Goal: Check status: Check status

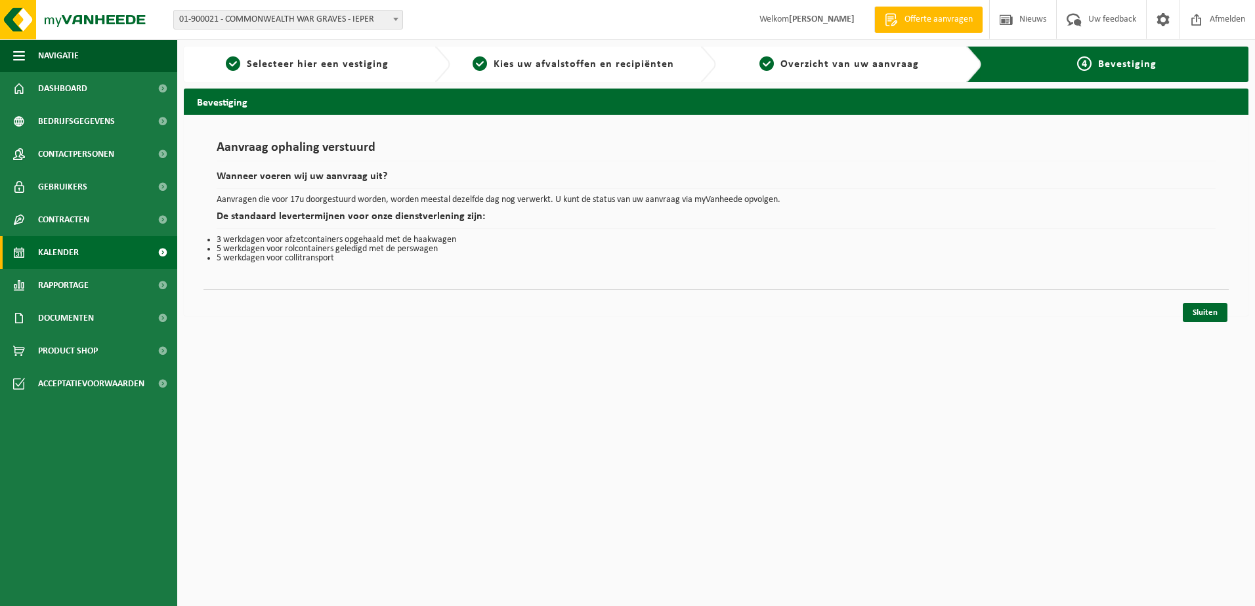
click at [54, 255] on span "Kalender" at bounding box center [58, 252] width 41 height 33
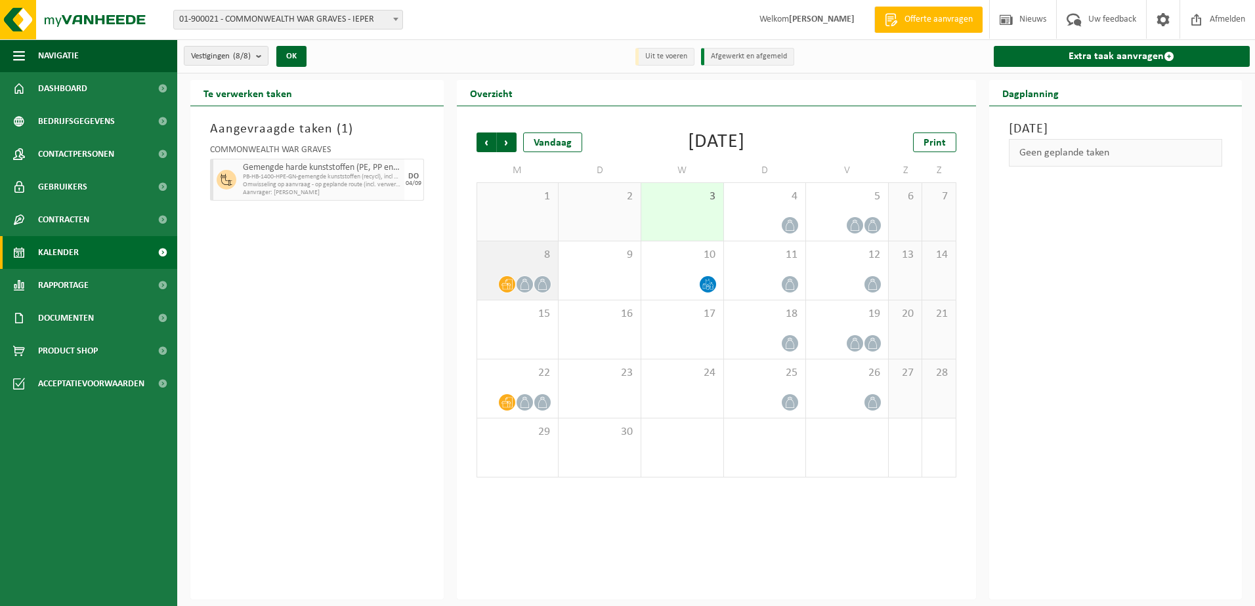
click at [524, 261] on span "8" at bounding box center [518, 255] width 68 height 14
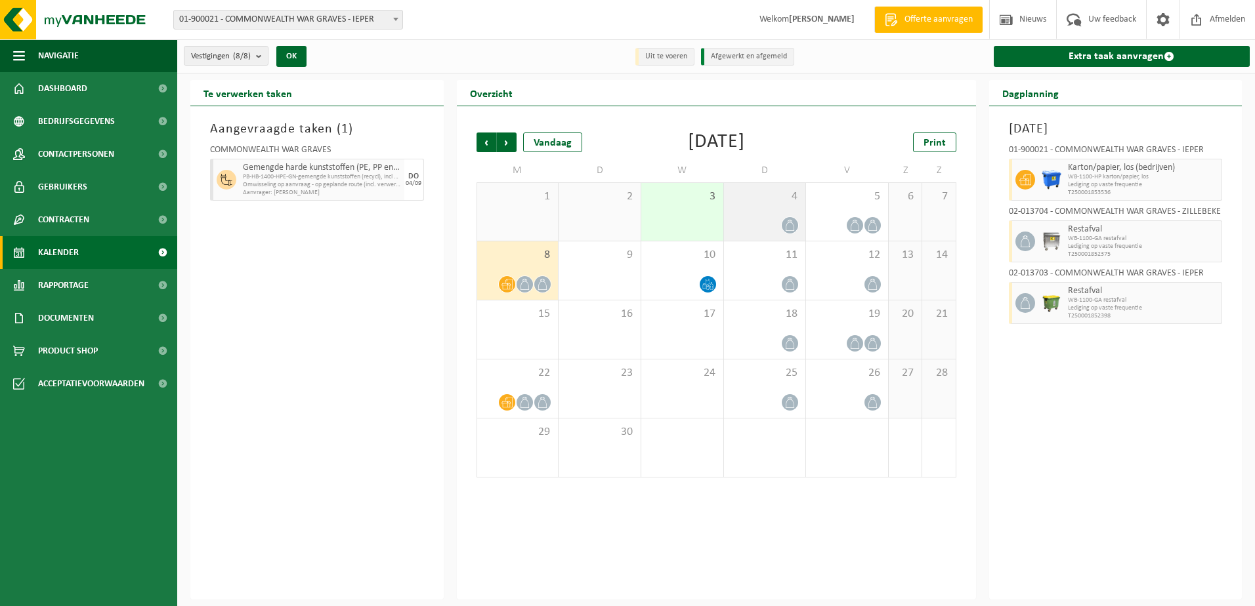
click at [763, 213] on div "4" at bounding box center [765, 212] width 82 height 58
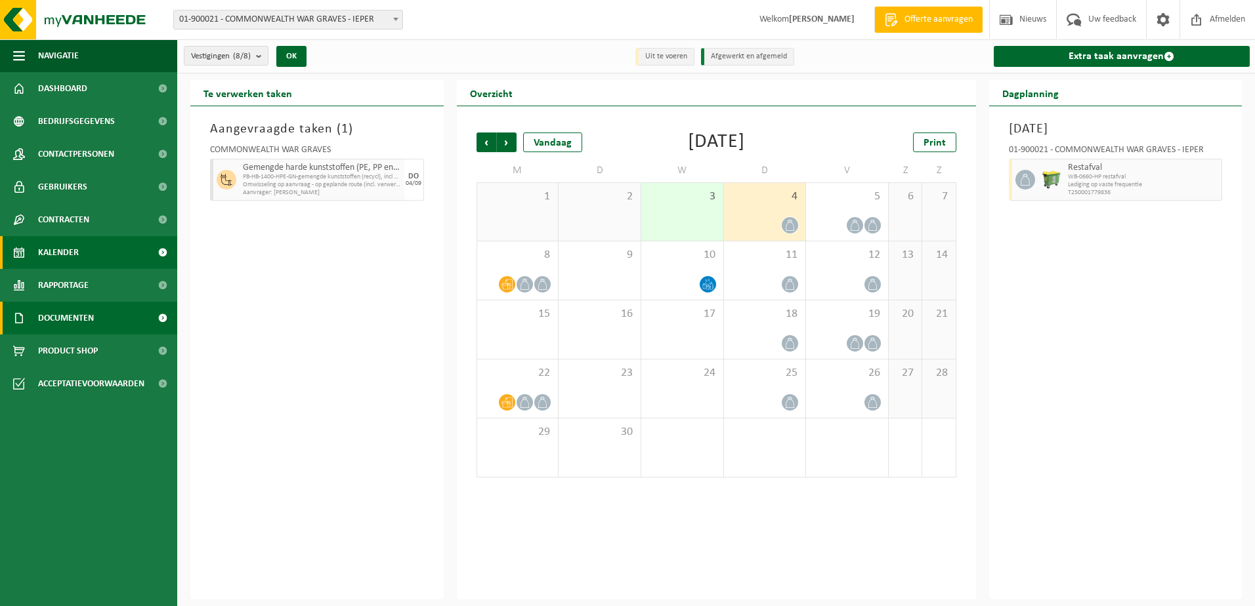
click at [89, 312] on span "Documenten" at bounding box center [66, 318] width 56 height 33
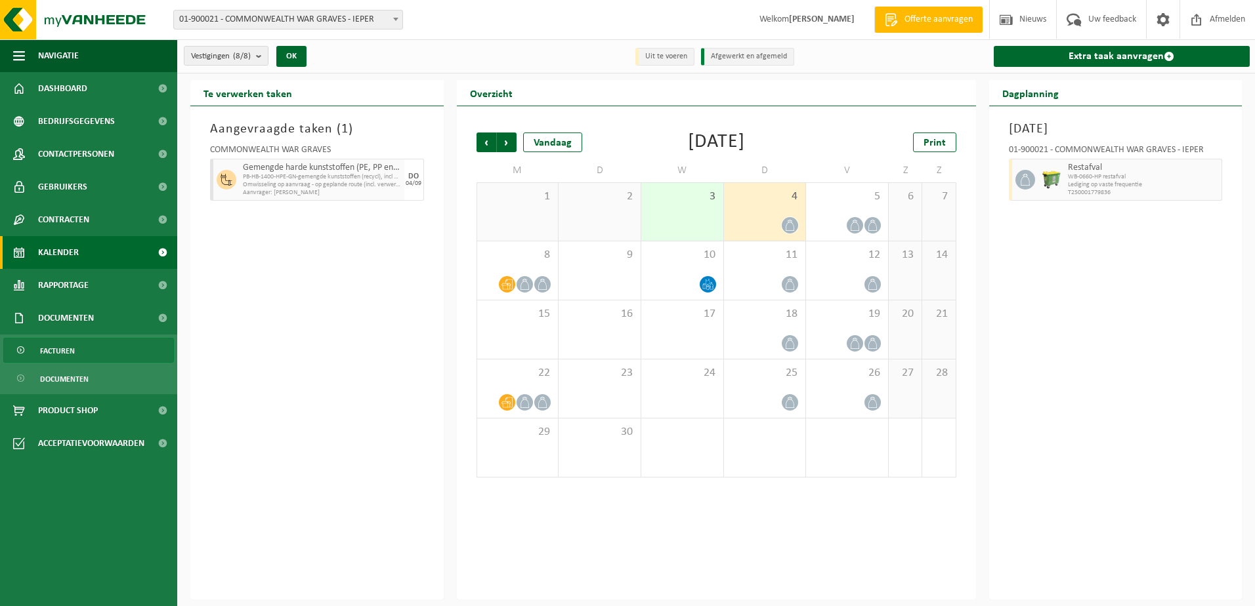
click at [68, 347] on span "Facturen" at bounding box center [57, 351] width 35 height 25
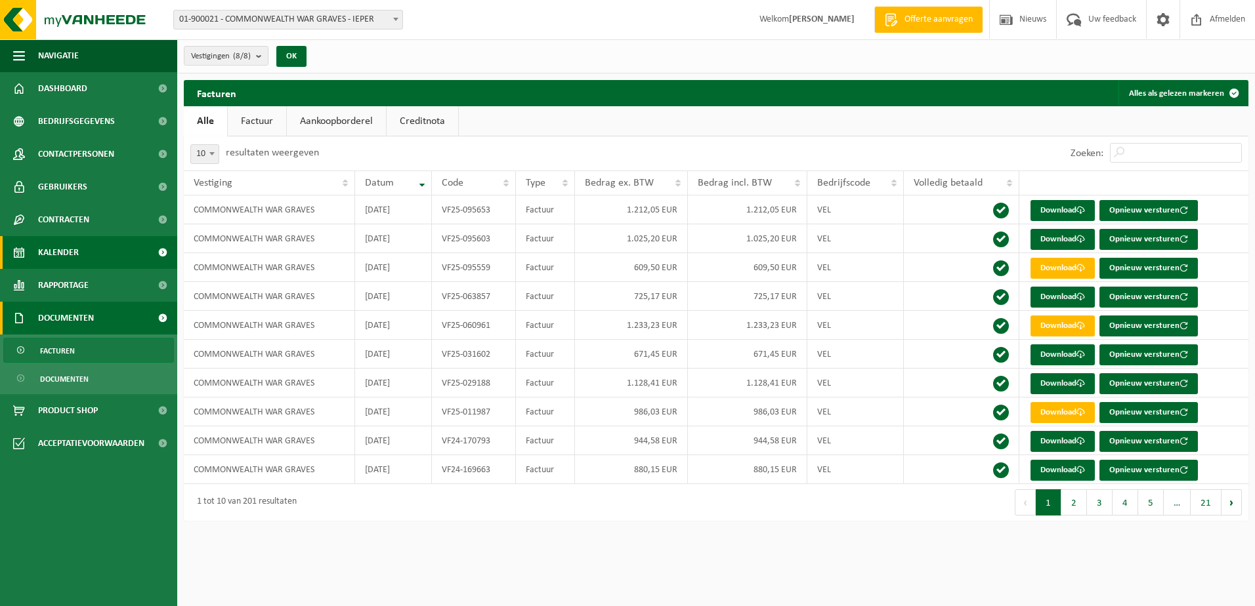
click at [66, 244] on span "Kalender" at bounding box center [58, 252] width 41 height 33
